Goal: Task Accomplishment & Management: Manage account settings

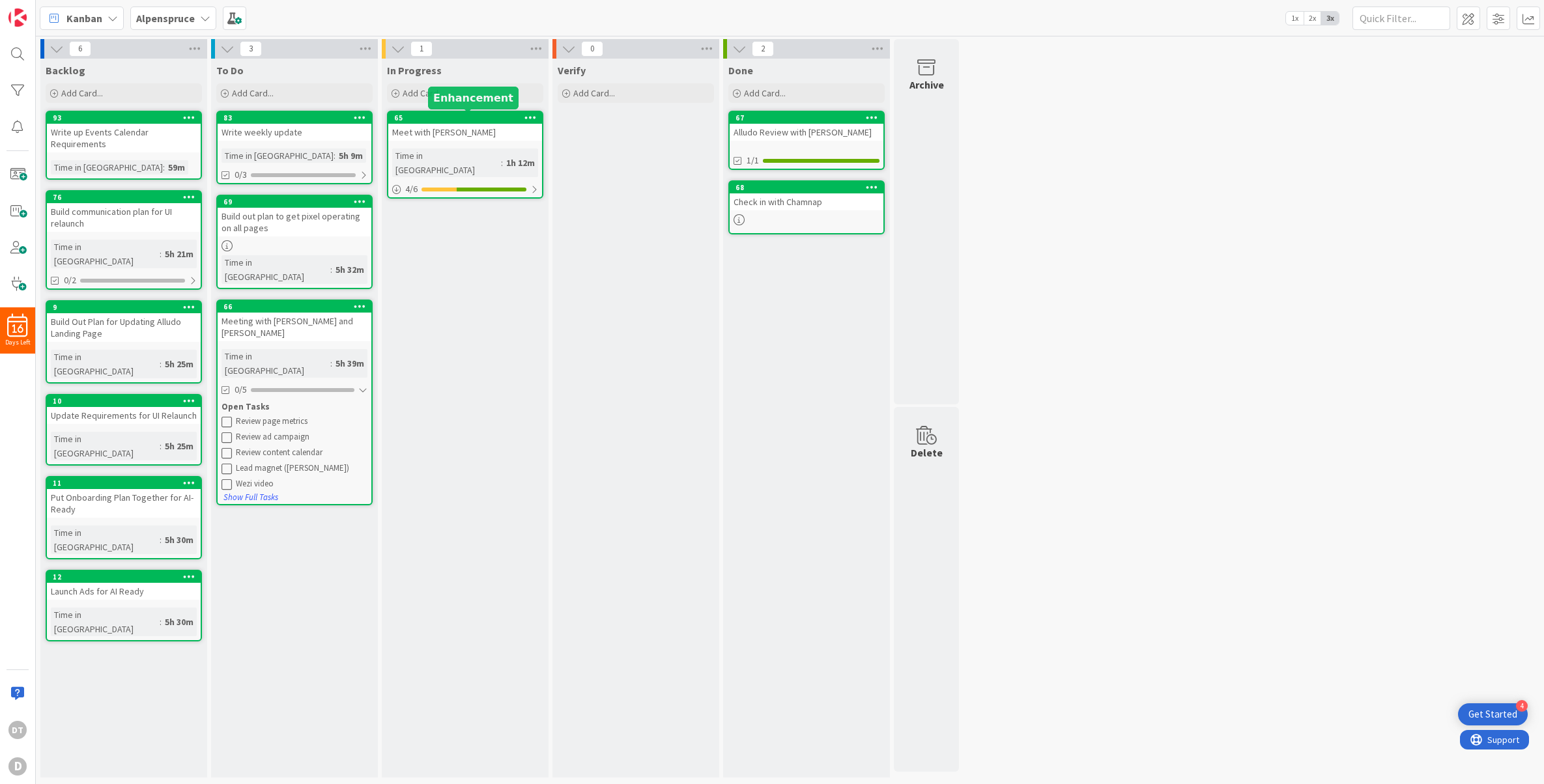
click at [450, 119] on div "65" at bounding box center [468, 118] width 148 height 9
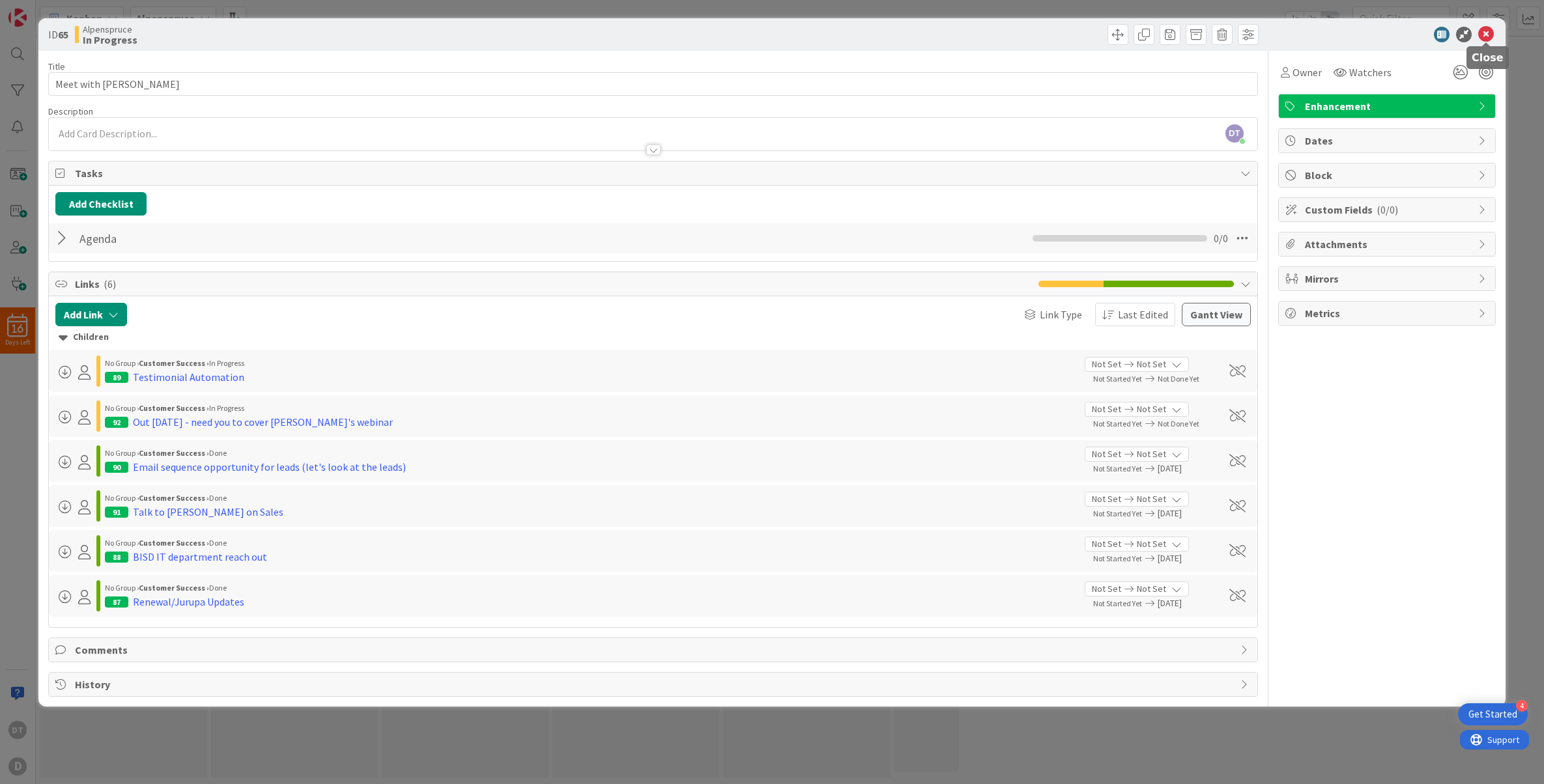
click at [1486, 34] on icon at bounding box center [1486, 35] width 16 height 16
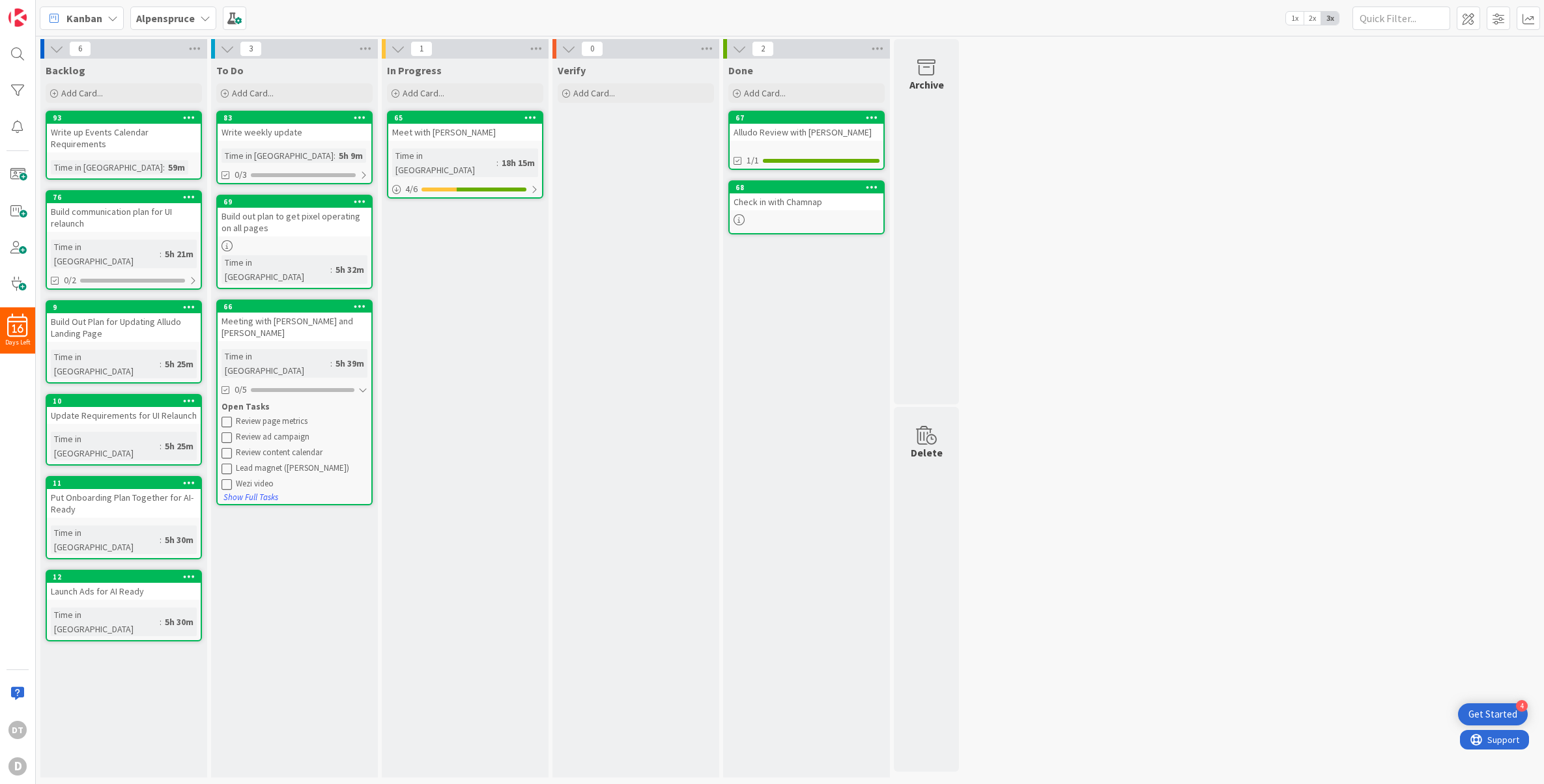
click at [223, 416] on icon at bounding box center [227, 422] width 10 height 10
click at [226, 416] on icon at bounding box center [227, 422] width 10 height 10
click at [464, 125] on div "Meet with [PERSON_NAME]" at bounding box center [465, 132] width 153 height 17
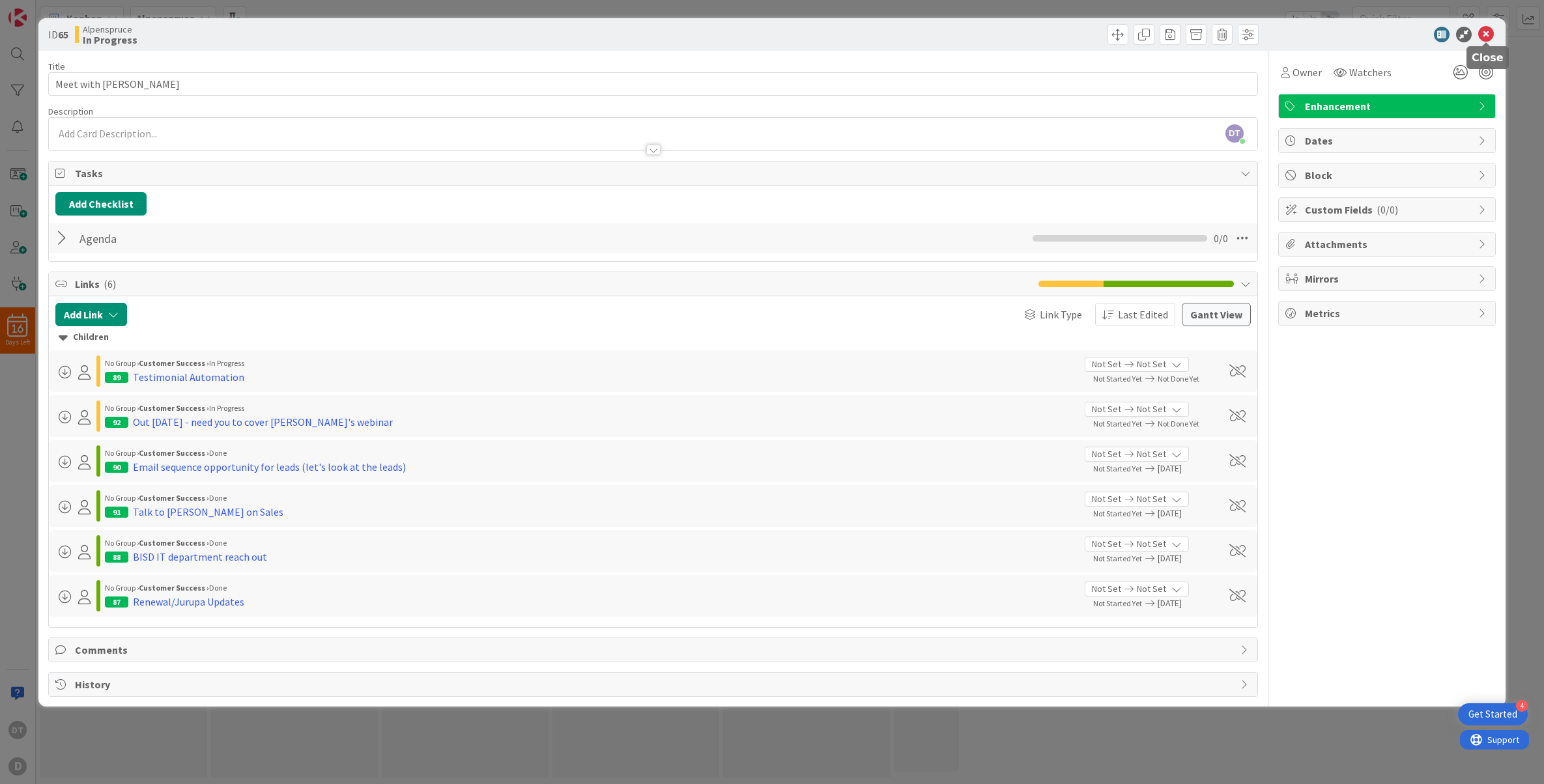
click at [1489, 31] on icon at bounding box center [1486, 35] width 16 height 16
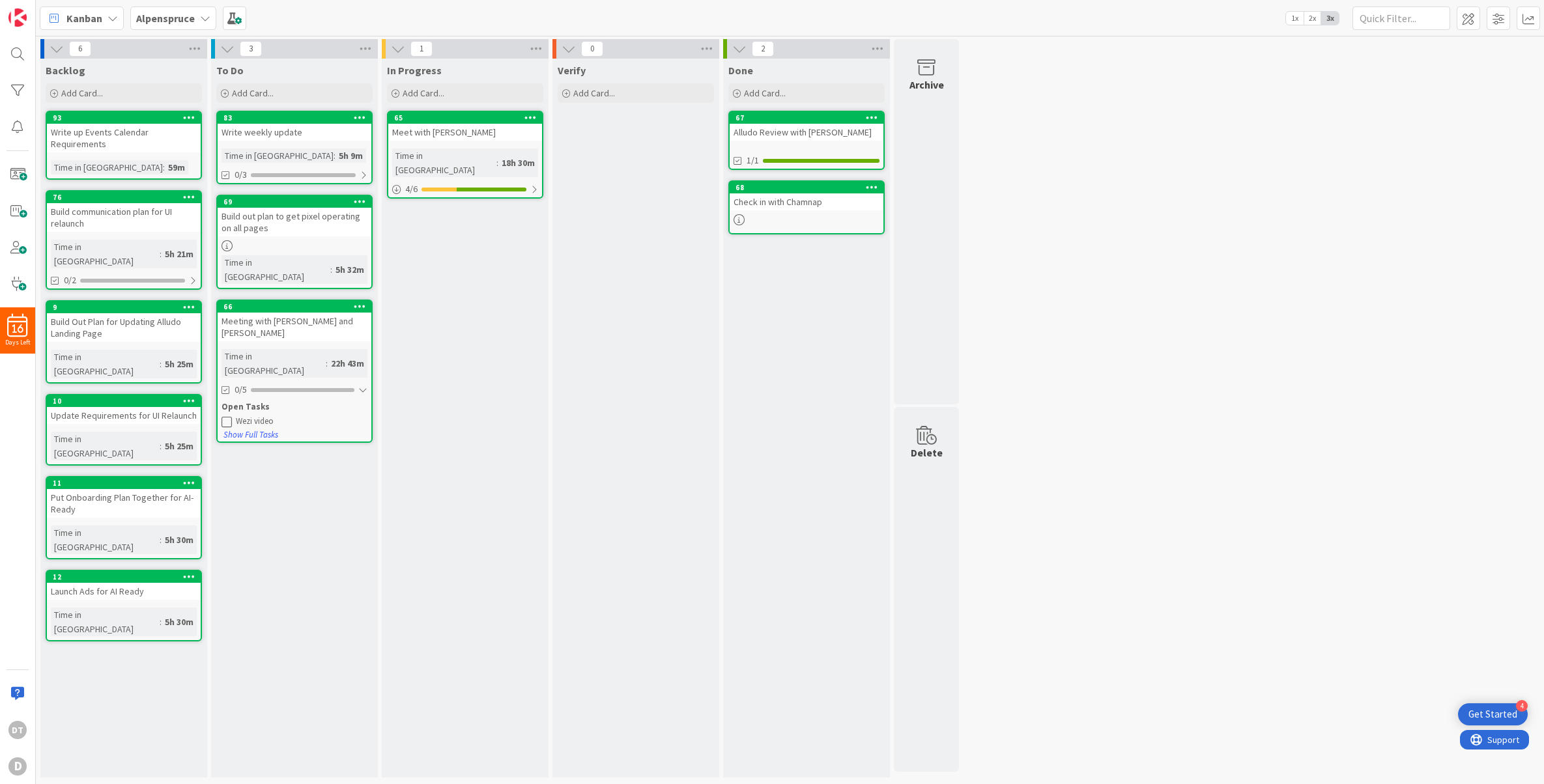
click at [174, 15] on b "Alpenspruce" at bounding box center [165, 17] width 58 height 13
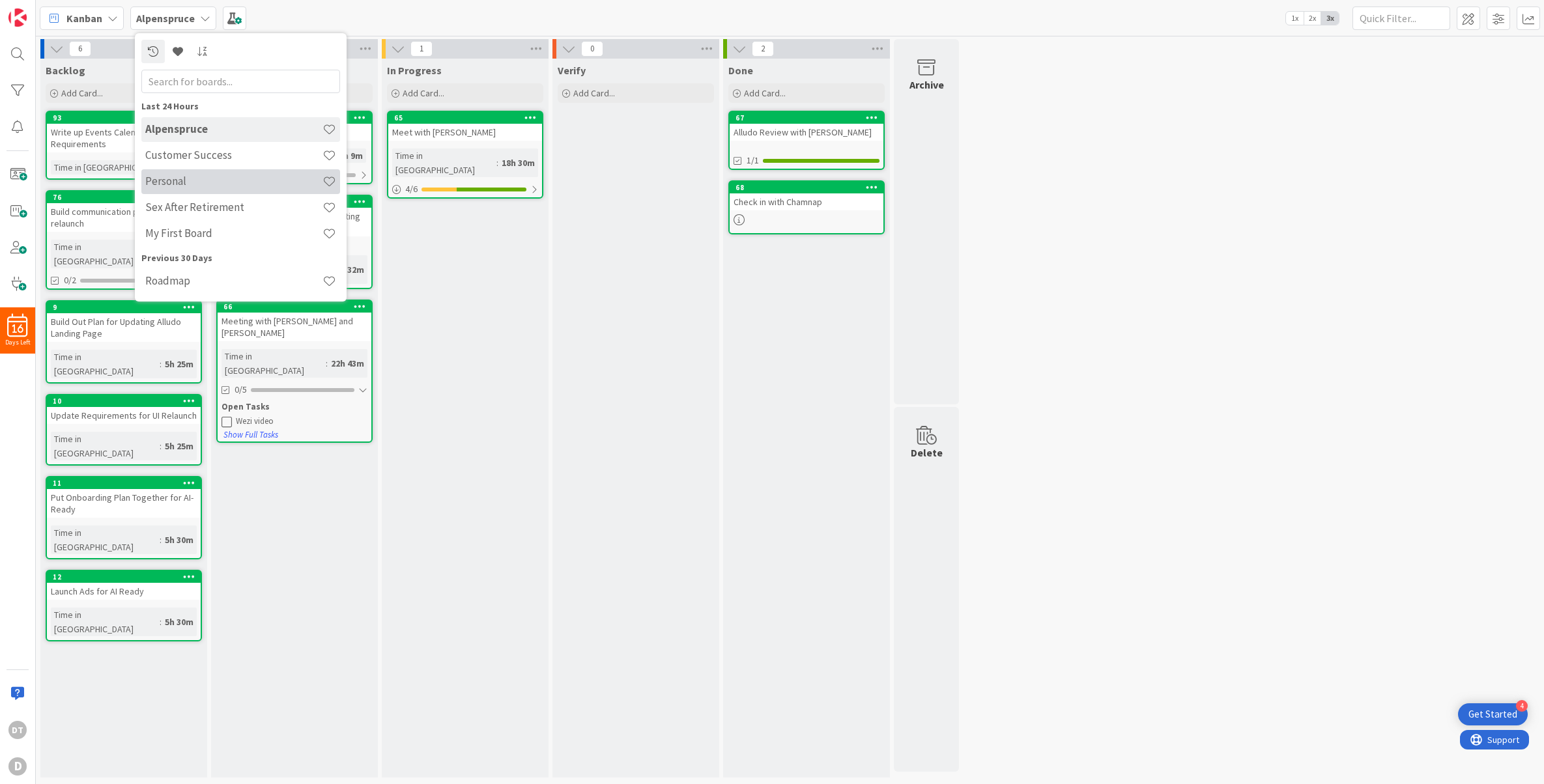
click at [177, 174] on h4 "Personal" at bounding box center [234, 180] width 177 height 13
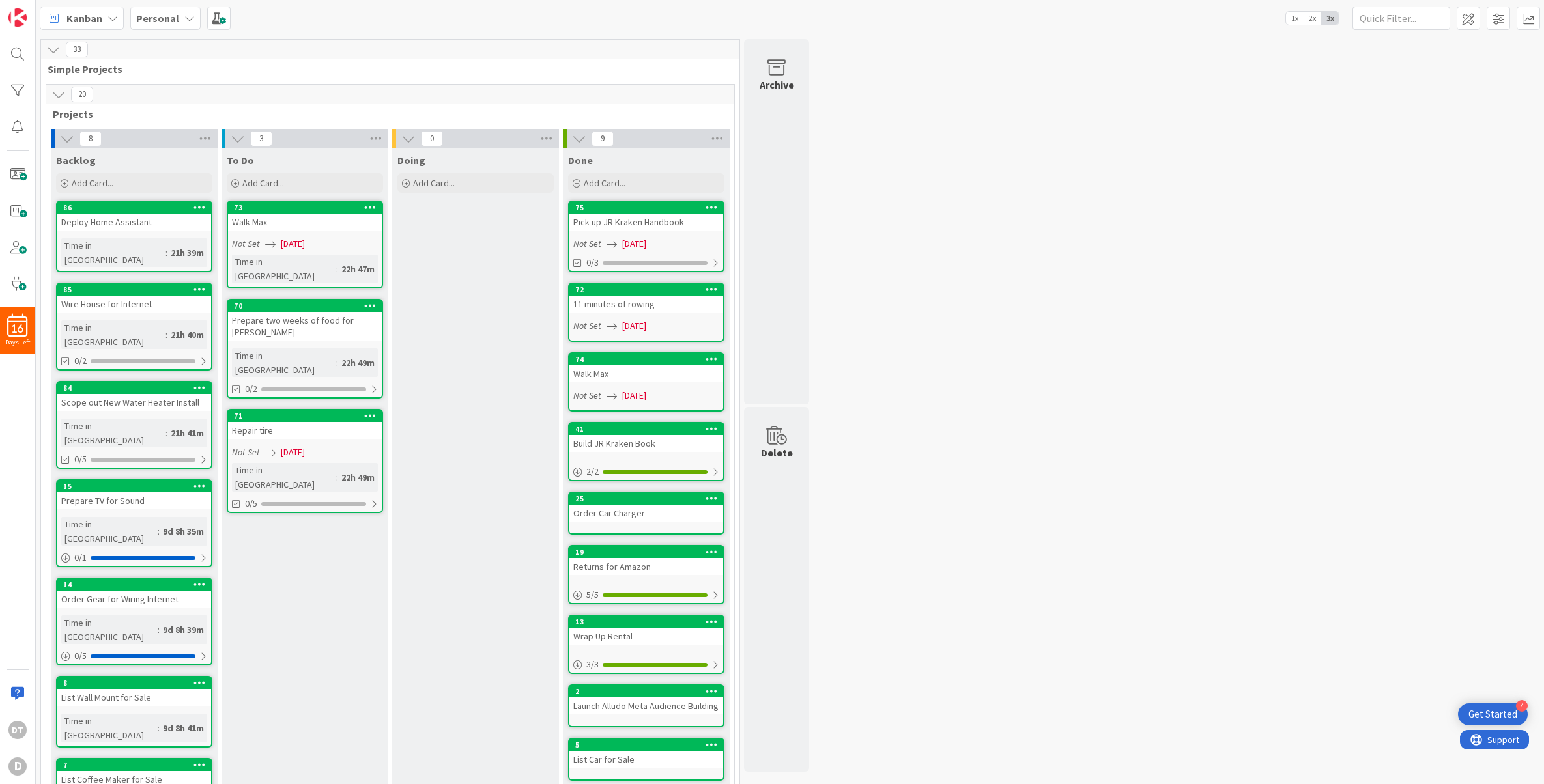
click at [369, 207] on icon at bounding box center [370, 206] width 12 height 9
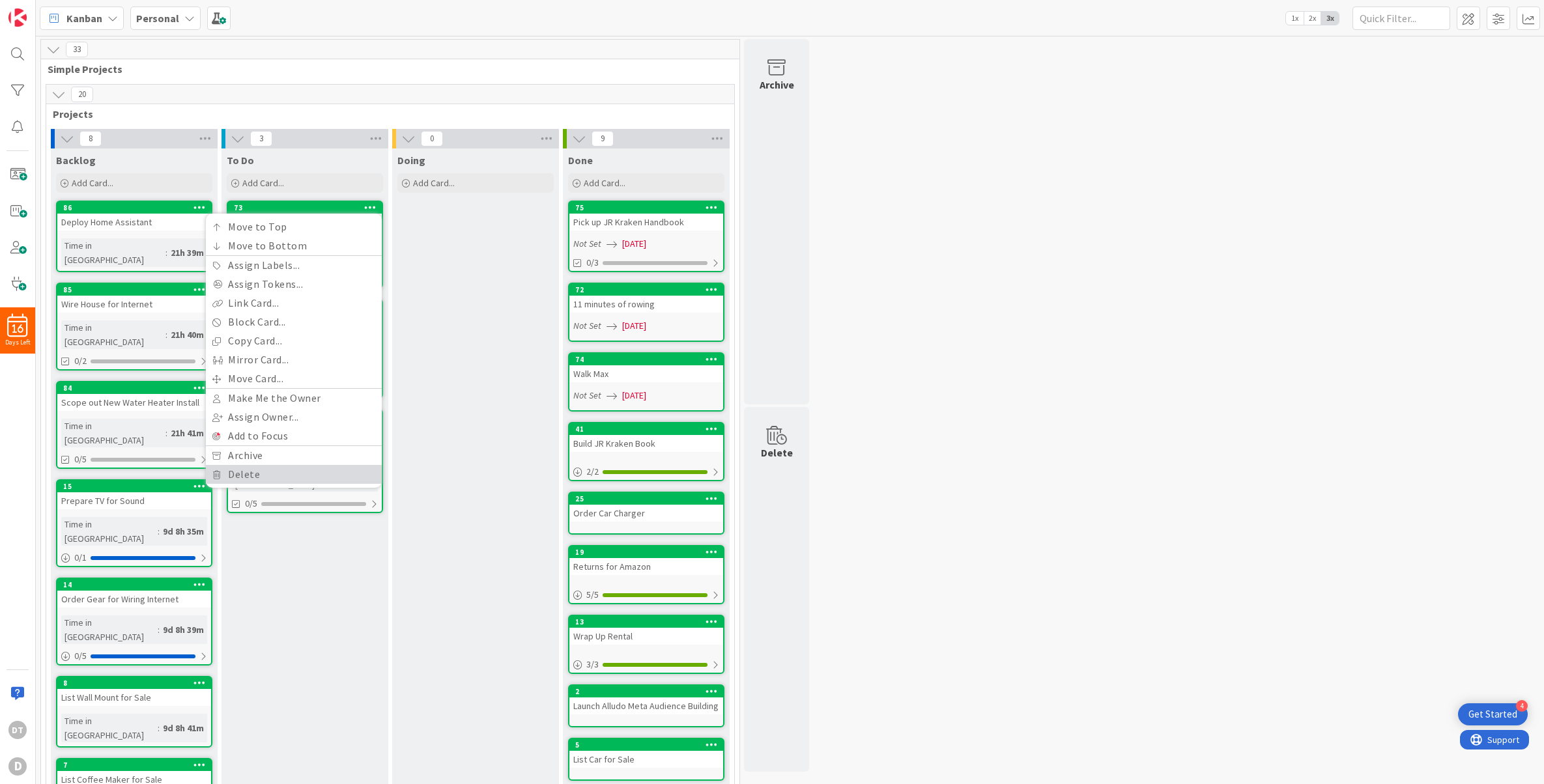
click at [245, 471] on link "Delete" at bounding box center [294, 475] width 176 height 19
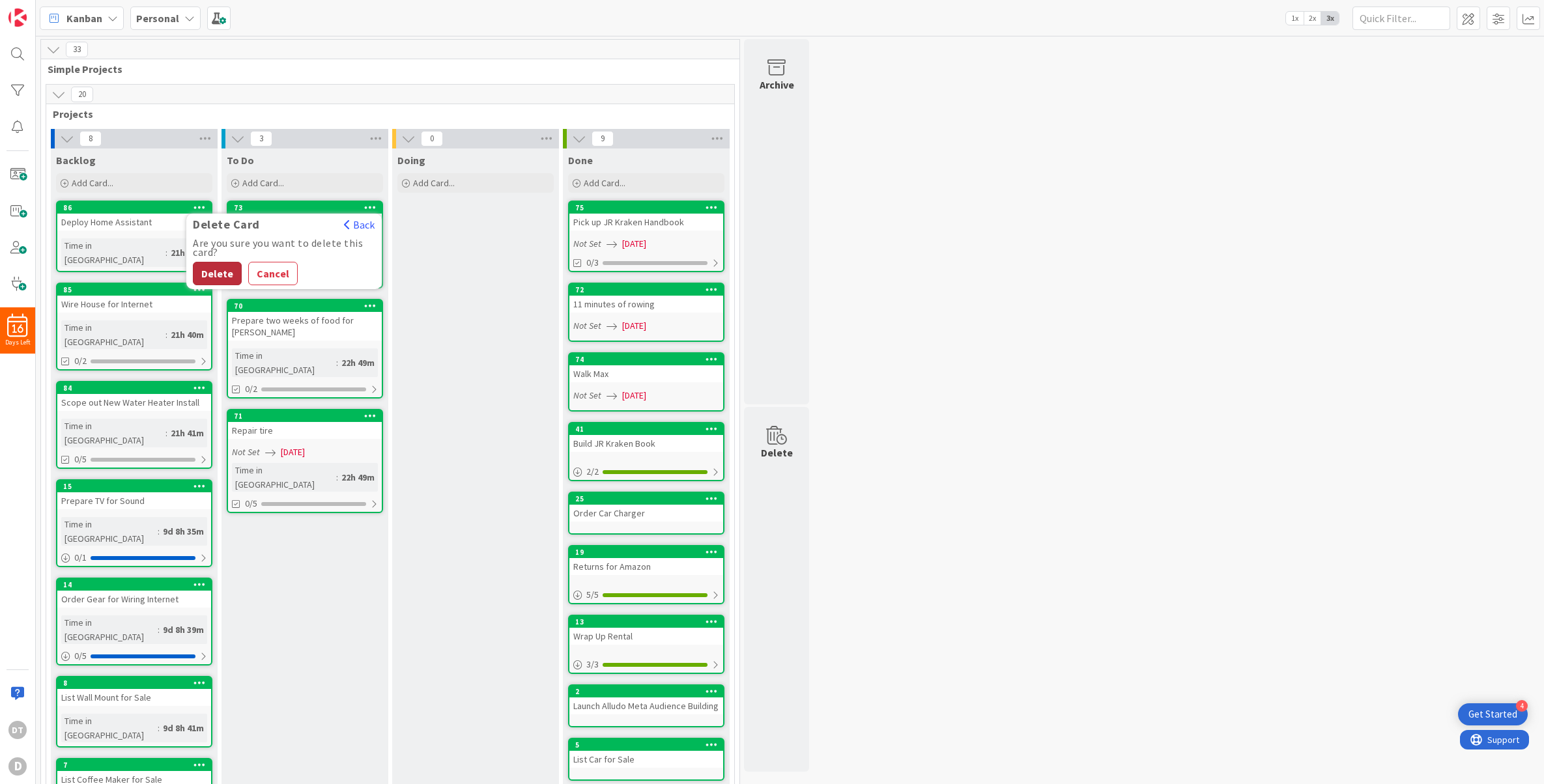
click at [214, 274] on button "Delete" at bounding box center [217, 274] width 49 height 24
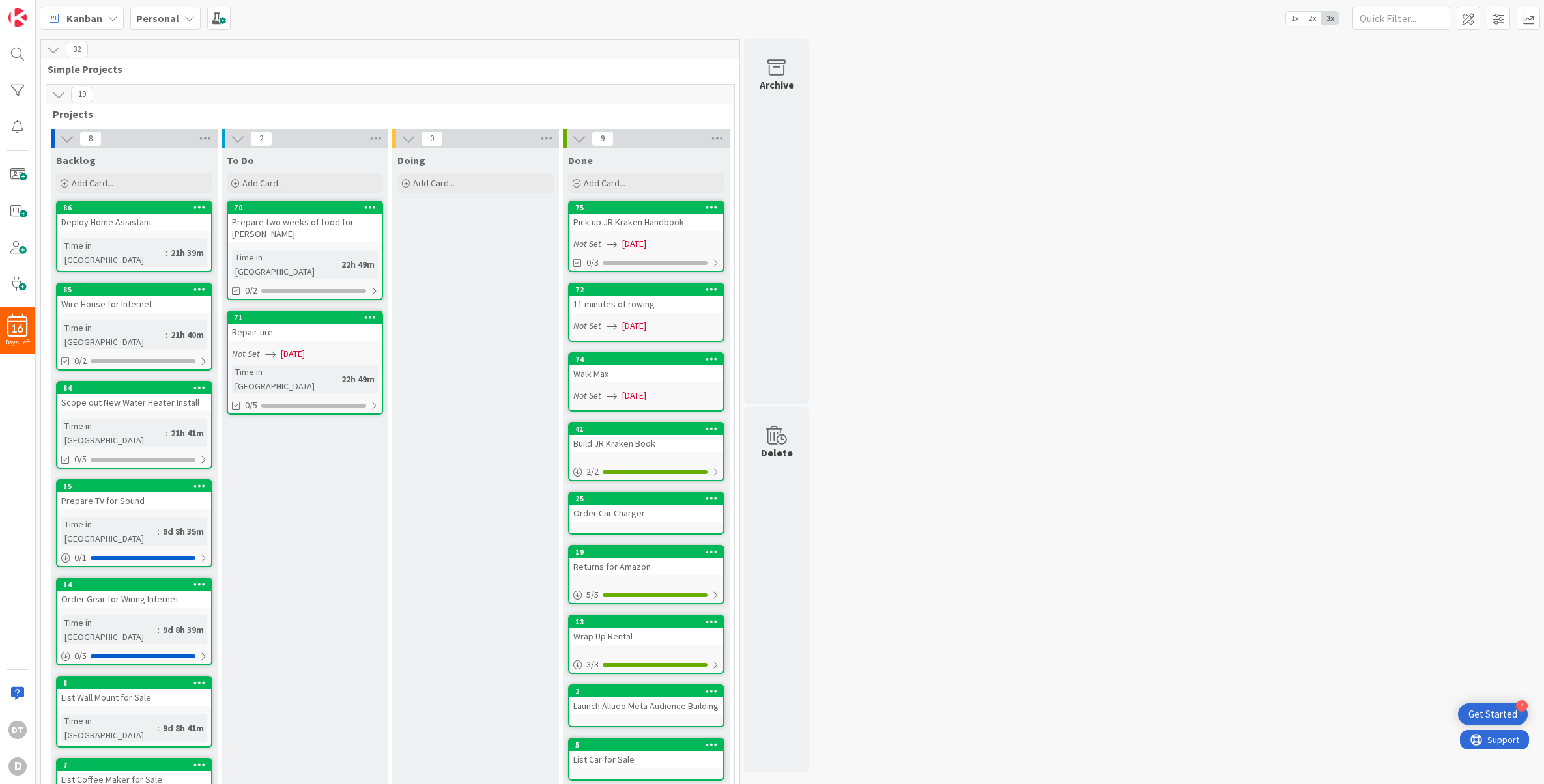
click at [178, 17] on div "Personal" at bounding box center [166, 17] width 71 height 24
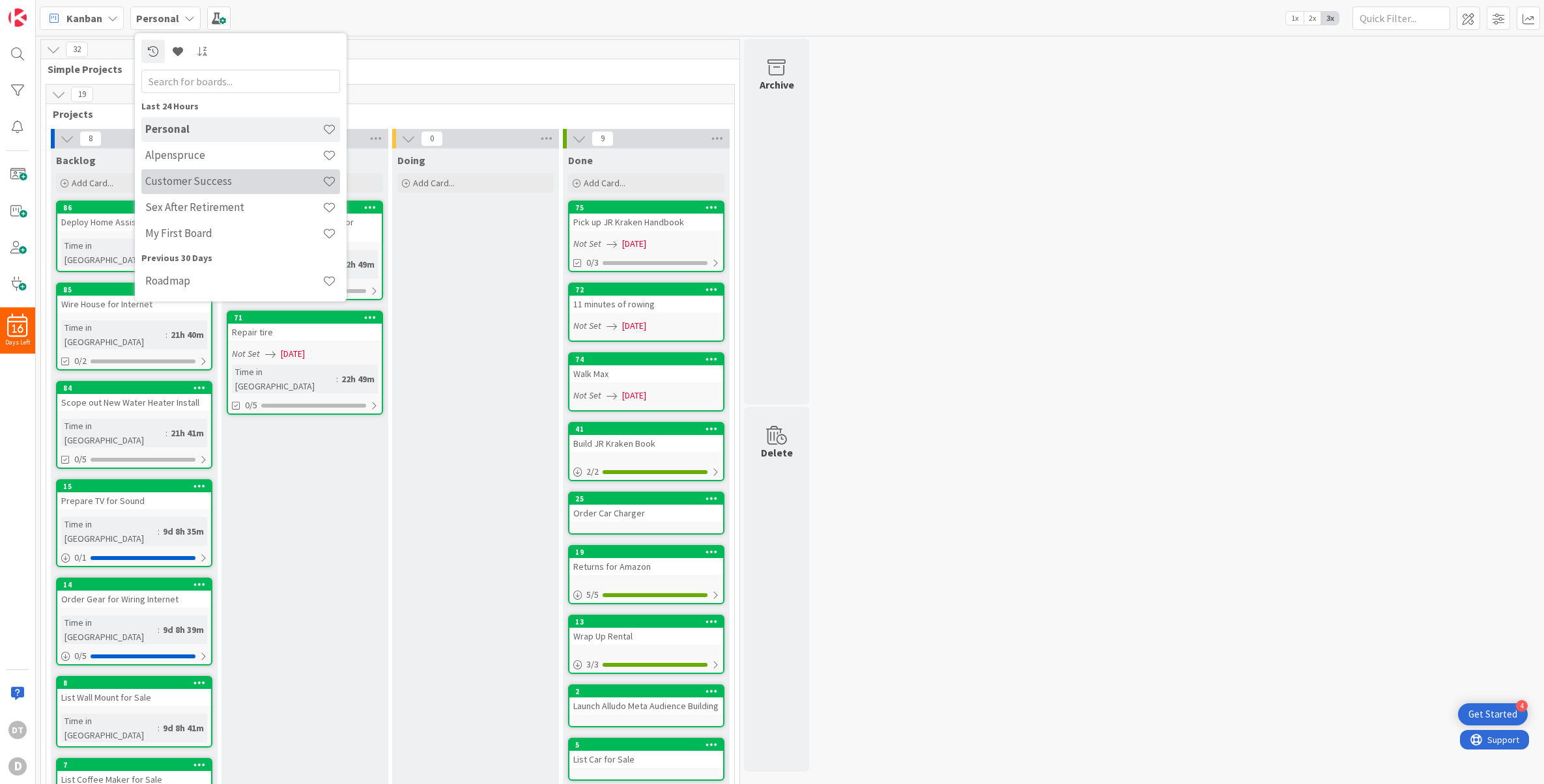
click at [179, 180] on h4 "Customer Success" at bounding box center [234, 180] width 177 height 13
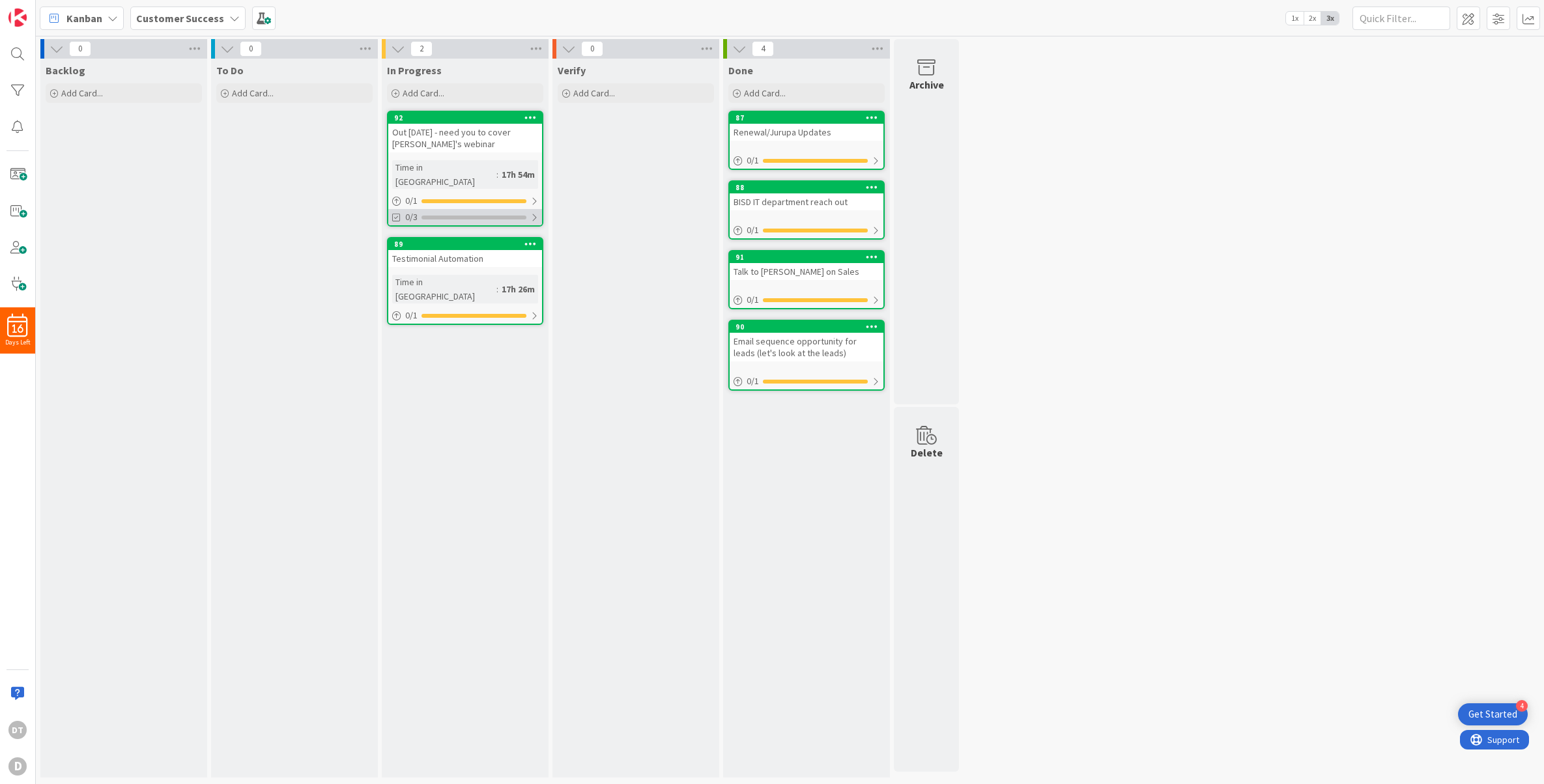
click at [534, 213] on div at bounding box center [534, 218] width 8 height 10
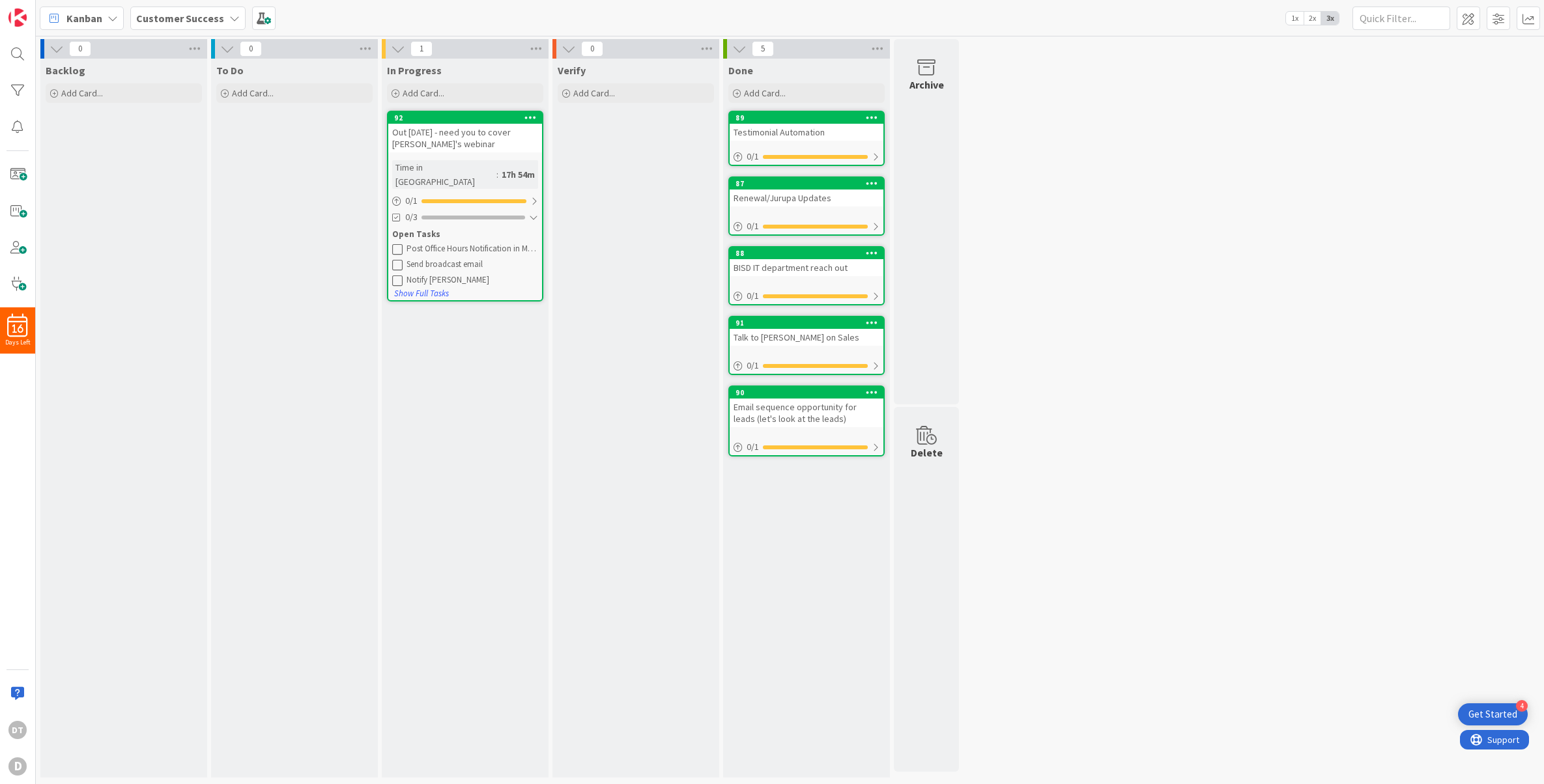
drag, startPoint x: 445, startPoint y: 304, endPoint x: 272, endPoint y: 1, distance: 348.9
